Goal: Transaction & Acquisition: Download file/media

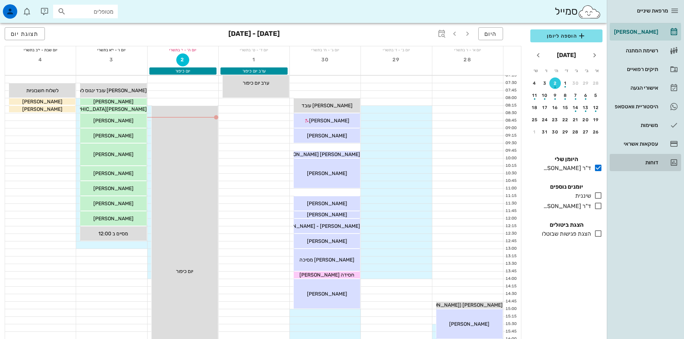
click at [660, 162] on link "דוחות" at bounding box center [645, 162] width 71 height 17
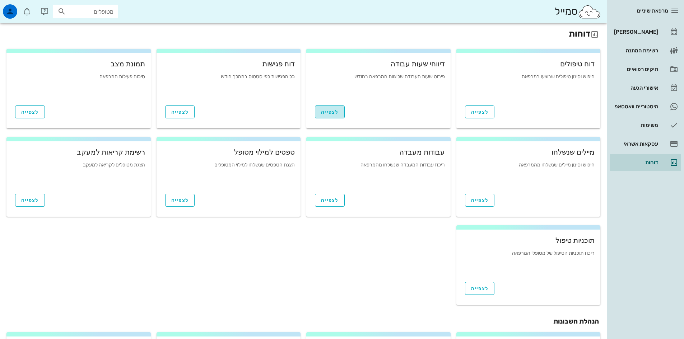
click at [333, 114] on span "לצפייה" at bounding box center [330, 112] width 18 height 6
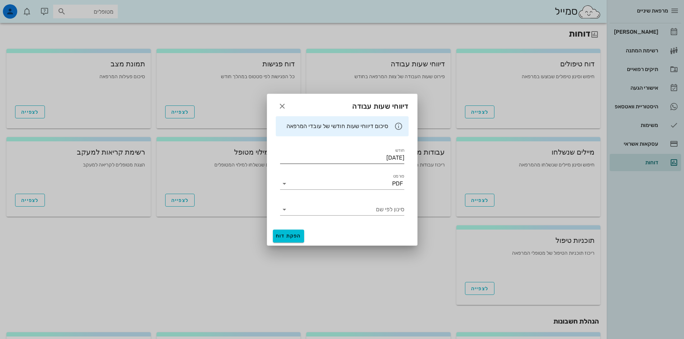
click at [397, 159] on input "[DATE]" at bounding box center [342, 157] width 124 height 11
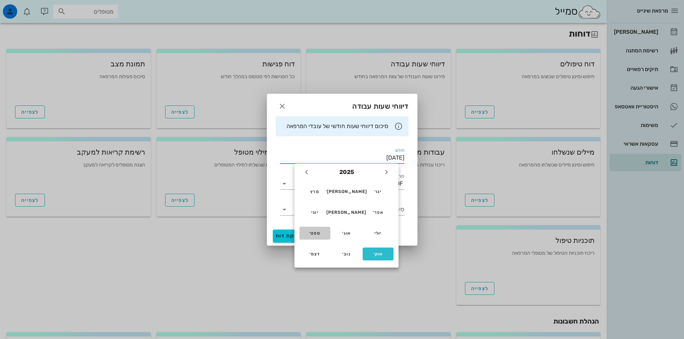
click at [312, 234] on div "ספט׳" at bounding box center [314, 233] width 19 height 5
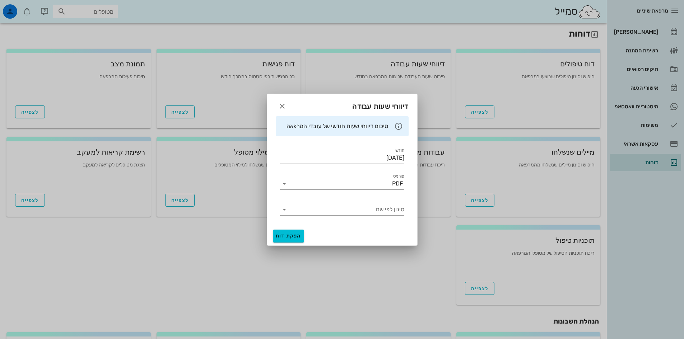
type input "[DATE]"
click at [291, 237] on span "הפקת דוח" at bounding box center [288, 236] width 25 height 6
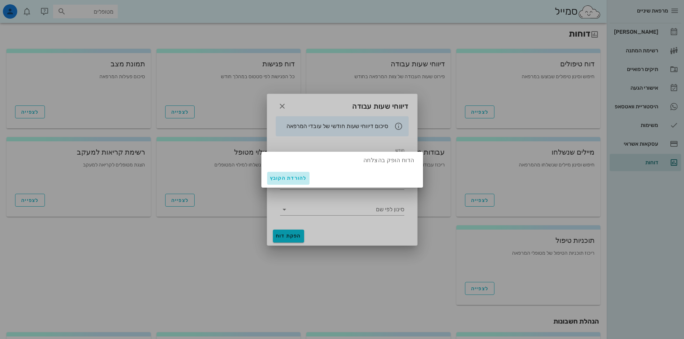
click at [292, 178] on span "להורדת הקובץ" at bounding box center [288, 178] width 37 height 6
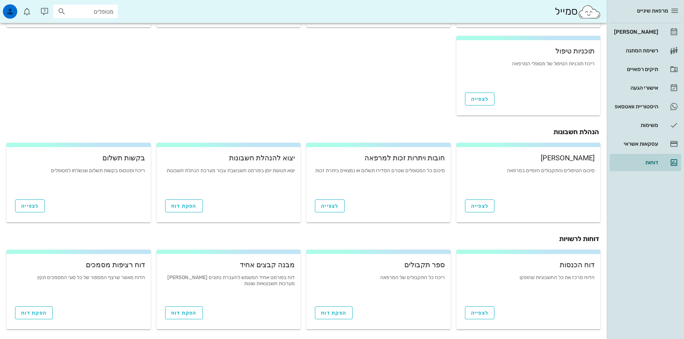
scroll to position [191, 0]
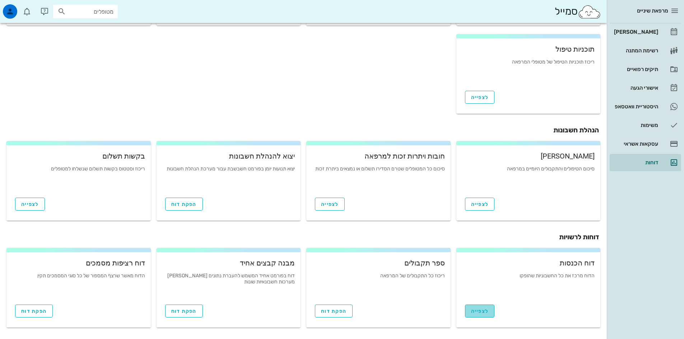
click at [486, 307] on link "לצפייה" at bounding box center [480, 311] width 30 height 13
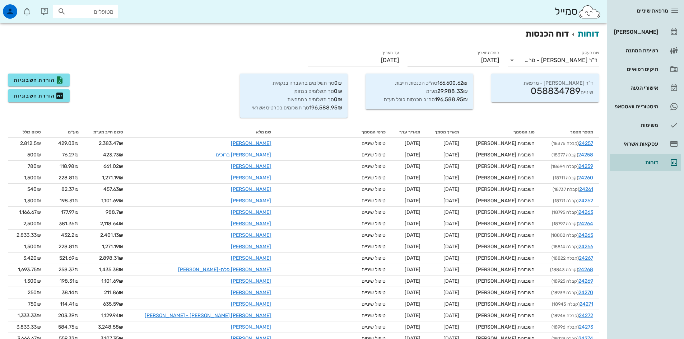
click at [478, 60] on input "[DATE]" at bounding box center [453, 60] width 91 height 11
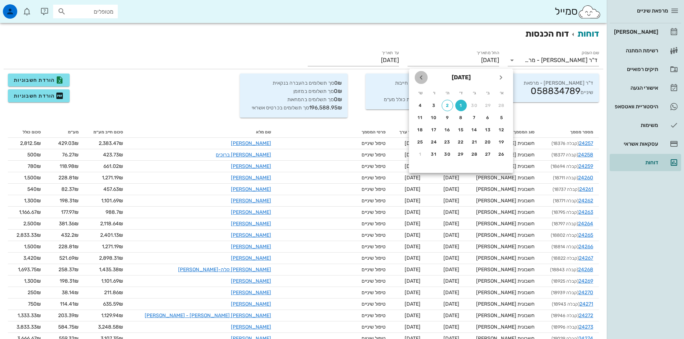
click at [422, 80] on icon "חודש הבא" at bounding box center [421, 77] width 9 height 9
click at [501, 78] on icon "חודש שעבר" at bounding box center [501, 77] width 9 height 9
click at [486, 105] on div "1" at bounding box center [487, 105] width 11 height 5
type input "[DATE]"
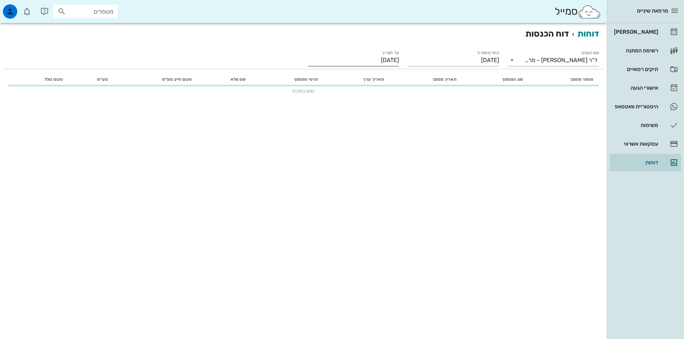
click at [377, 62] on input "[DATE]" at bounding box center [353, 60] width 91 height 11
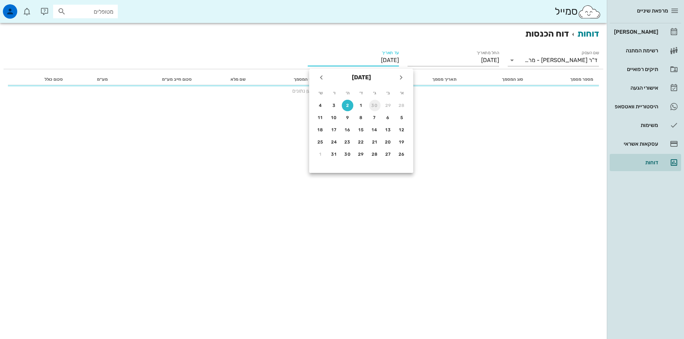
click at [372, 105] on div "30" at bounding box center [374, 105] width 11 height 5
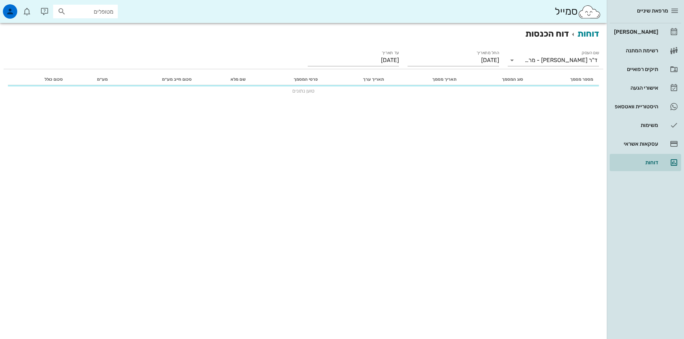
type input "[DATE]"
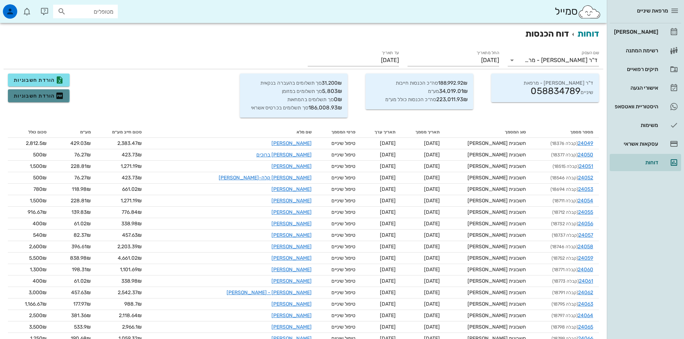
click at [25, 95] on span "הורדת חשבוניות" at bounding box center [39, 96] width 50 height 9
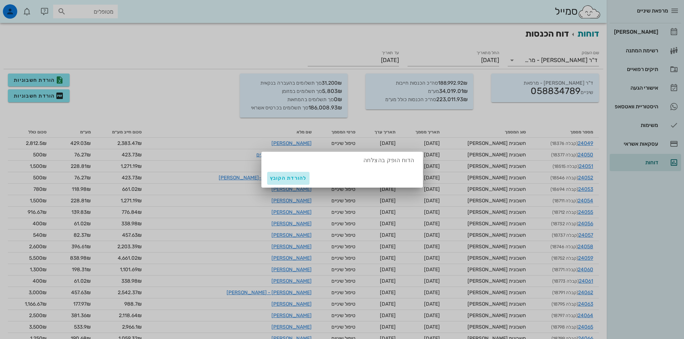
click at [281, 176] on span "להורדת הקובץ" at bounding box center [288, 178] width 37 height 6
